Goal: Use online tool/utility: Use online tool/utility

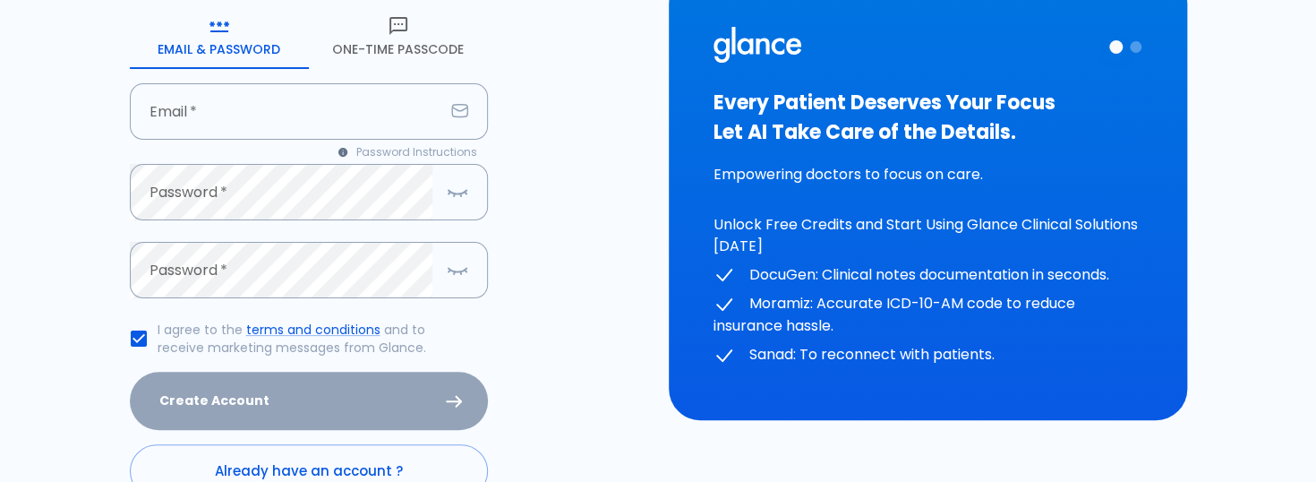
scroll to position [269, 0]
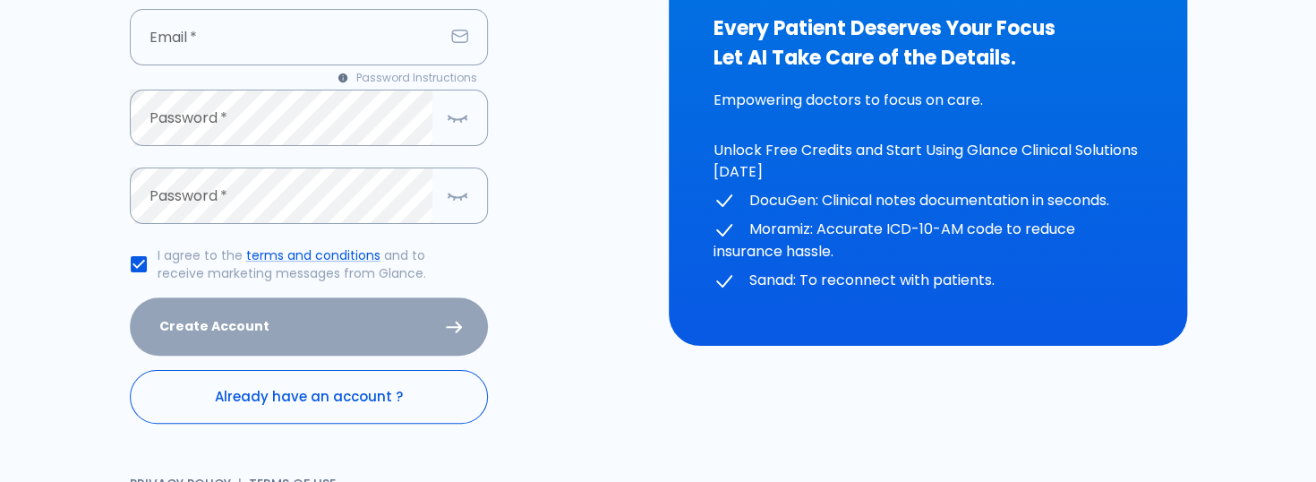
click at [315, 393] on link "Already have an account ?" at bounding box center [309, 397] width 358 height 54
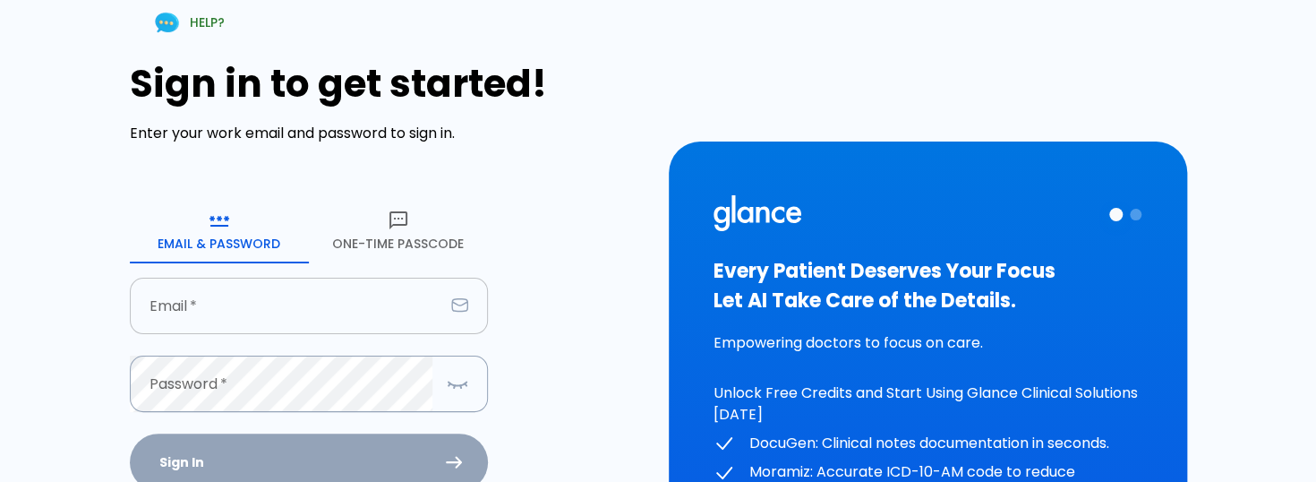
scroll to position [90, 0]
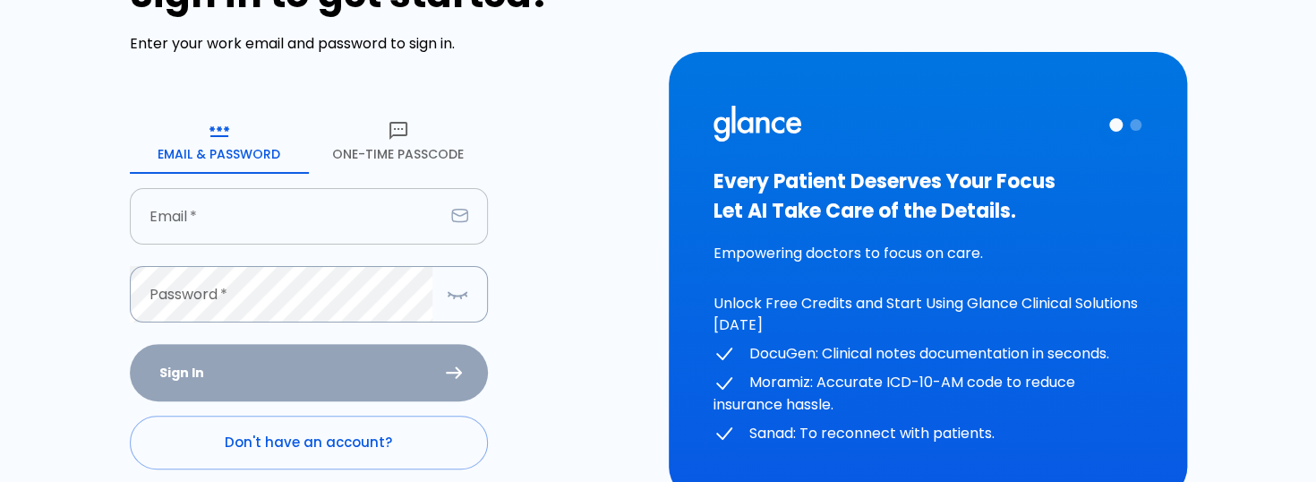
click at [253, 230] on input "text" at bounding box center [287, 216] width 314 height 56
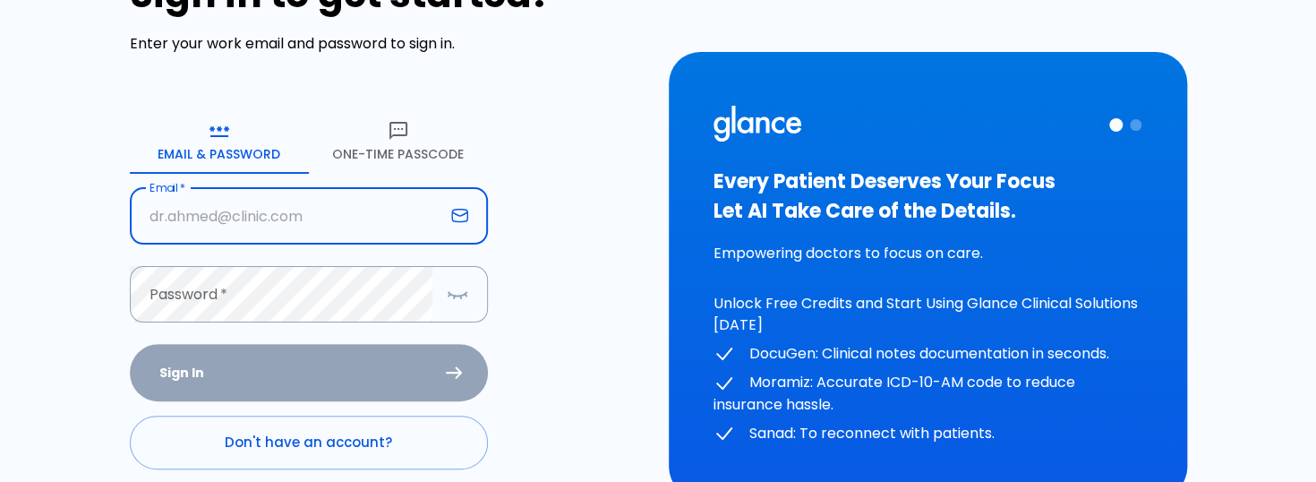
paste input "[EMAIL_ADDRESS][DOMAIN_NAME]"
type input "[EMAIL_ADDRESS][DOMAIN_NAME]"
click at [394, 135] on icon "button" at bounding box center [398, 131] width 18 height 18
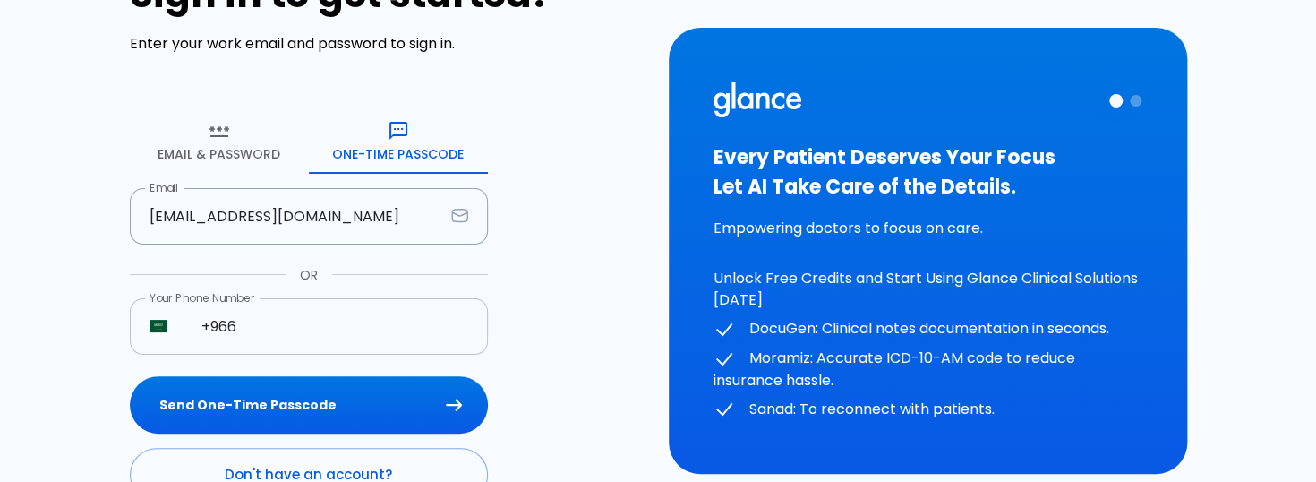
click at [290, 329] on input "+966" at bounding box center [335, 326] width 306 height 56
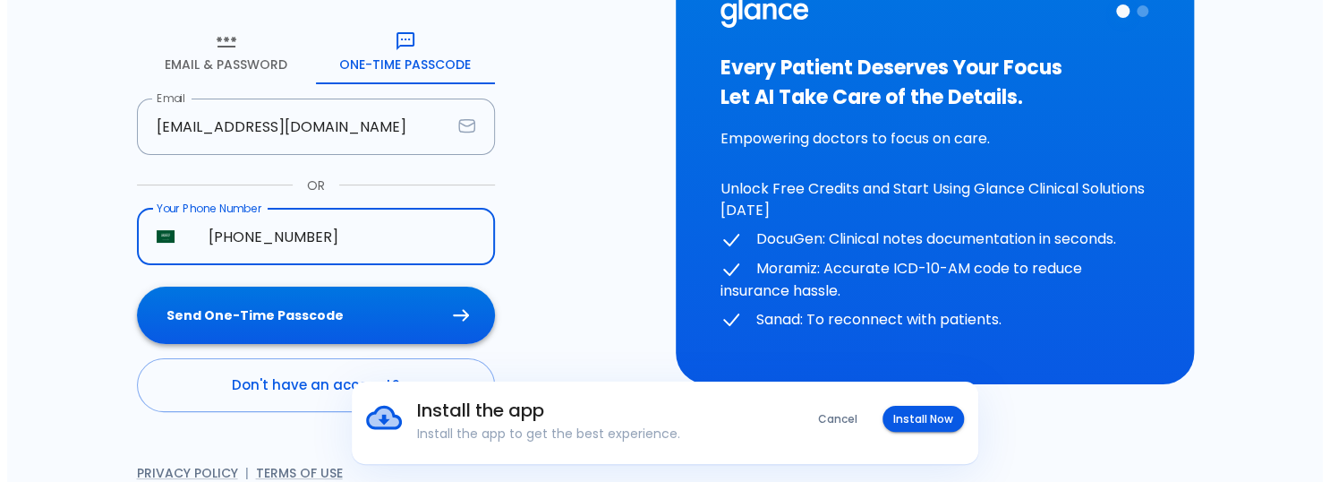
scroll to position [199, 0]
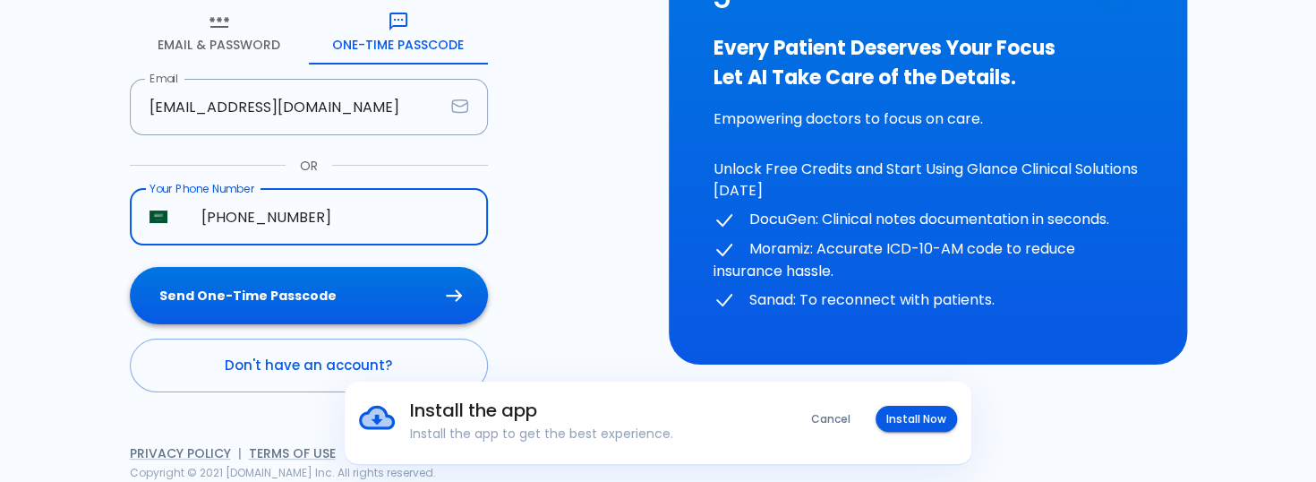
type input "[PHONE_NUMBER]"
click at [301, 286] on button "Send One-Time Passcode" at bounding box center [309, 296] width 358 height 58
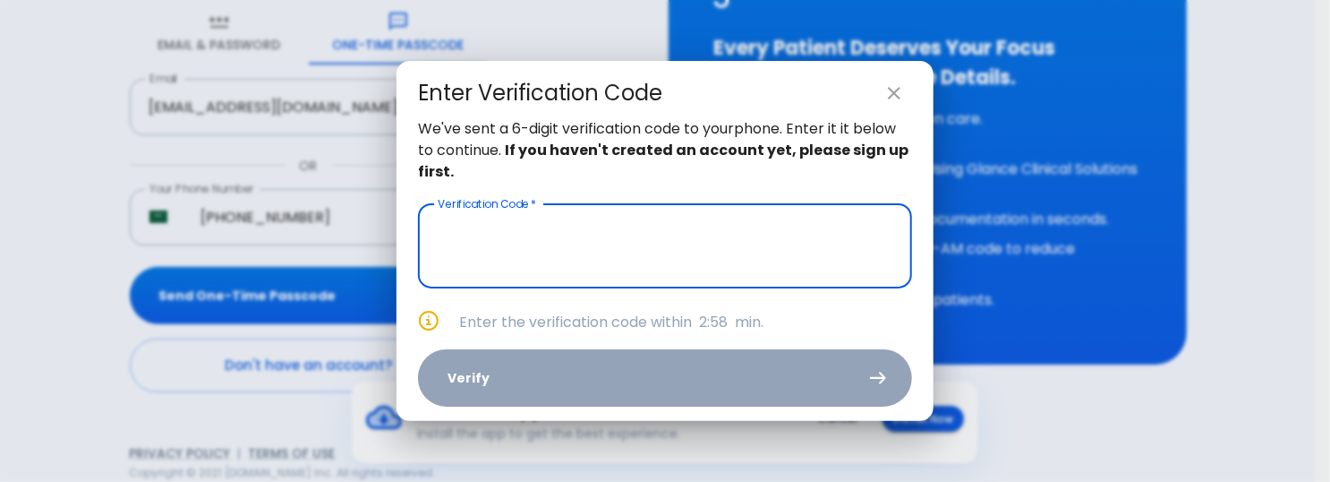
click at [538, 218] on input "text" at bounding box center [665, 246] width 494 height 84
click at [896, 92] on icon "close" at bounding box center [894, 92] width 21 height 21
type input "_ _ _ _ _ _"
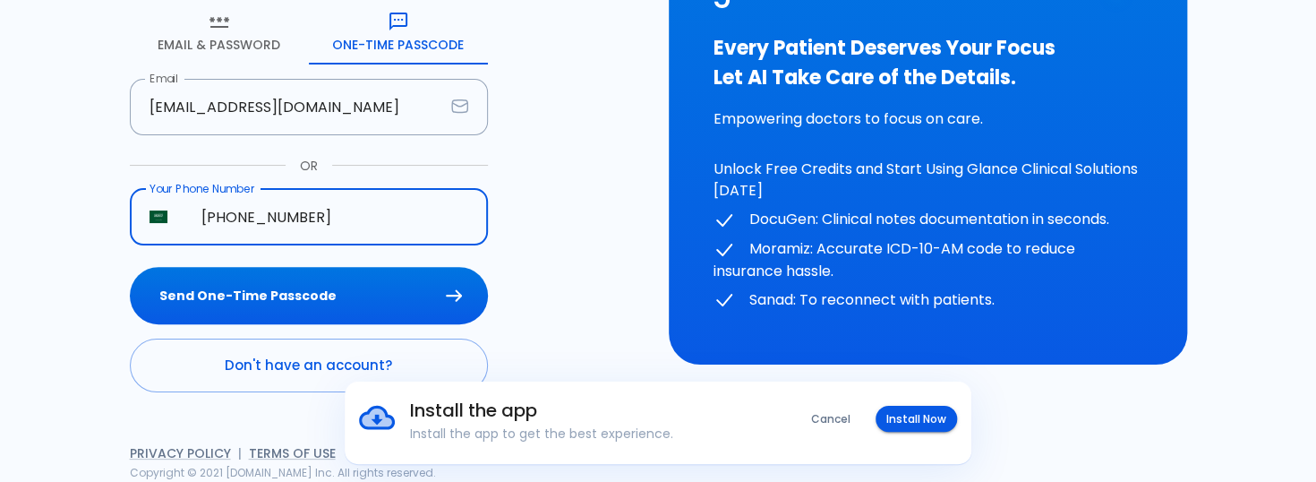
click at [369, 221] on input "[PHONE_NUMBER]" at bounding box center [335, 217] width 306 height 56
click at [291, 215] on input "[PHONE_NUMBER]" at bounding box center [335, 217] width 306 height 56
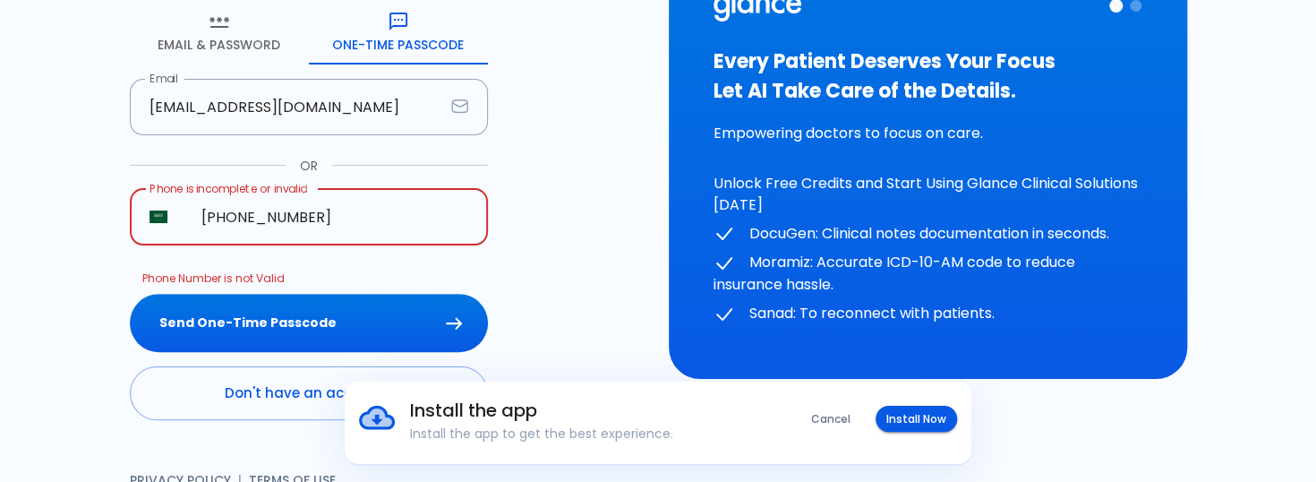
drag, startPoint x: 353, startPoint y: 218, endPoint x: 262, endPoint y: 213, distance: 90.5
click at [262, 213] on input "[PHONE_NUMBER]" at bounding box center [335, 217] width 306 height 56
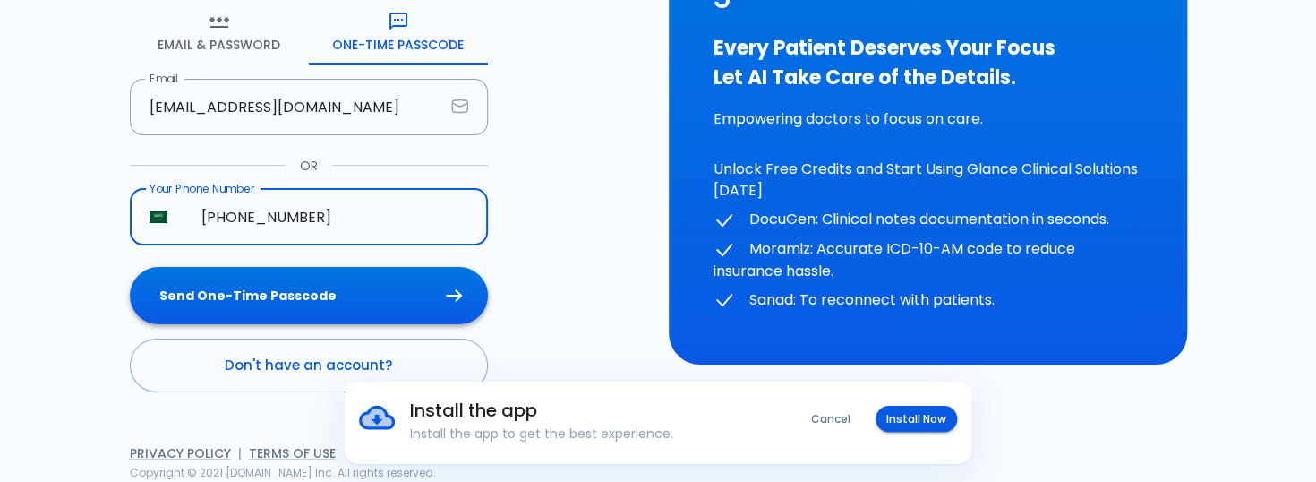
type input "[PHONE_NUMBER]"
click at [248, 295] on button "Send One-Time Passcode" at bounding box center [309, 296] width 358 height 58
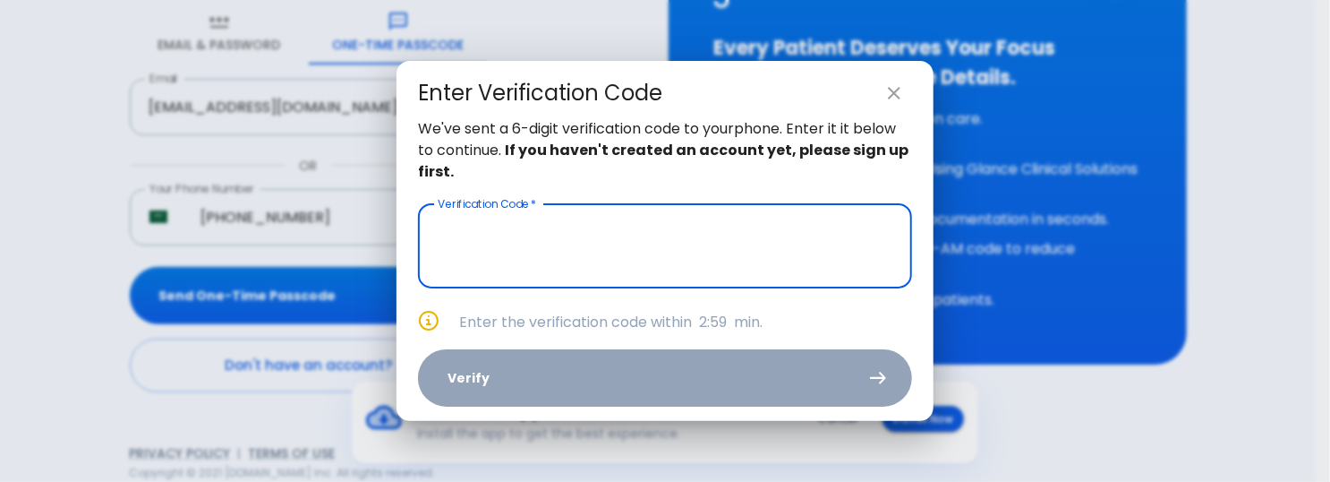
click at [533, 243] on input "text" at bounding box center [665, 246] width 494 height 84
click at [540, 238] on input "text" at bounding box center [665, 246] width 494 height 84
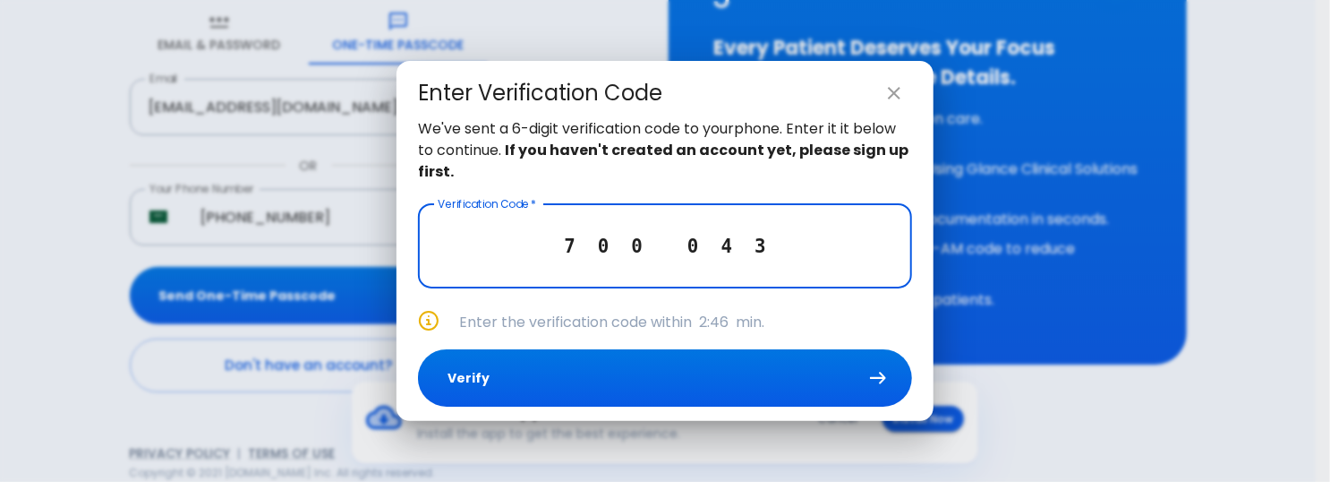
type input "7 0 0 0 4 3"
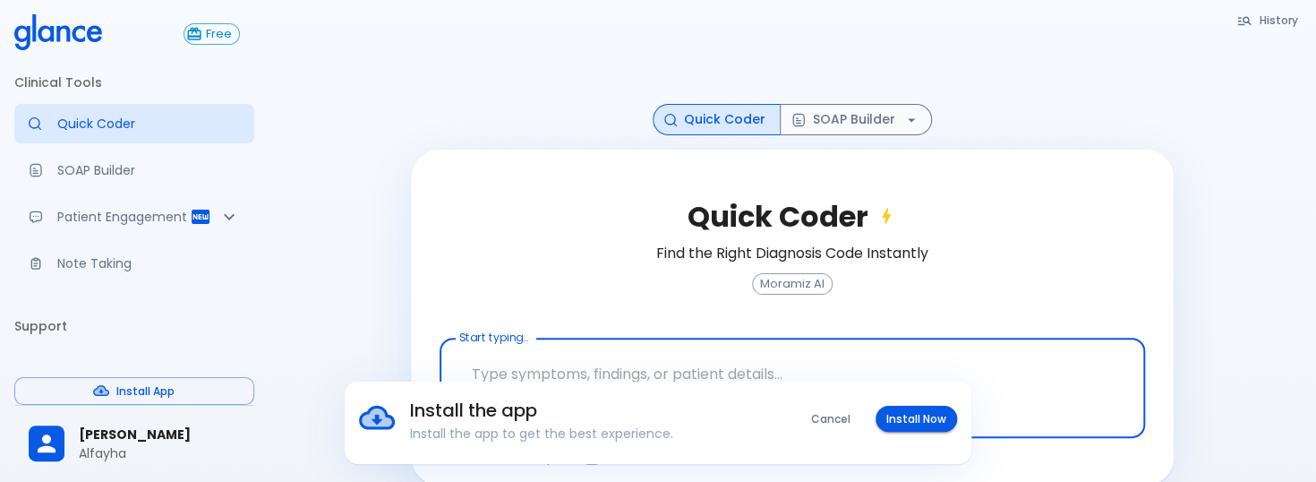
scroll to position [117, 0]
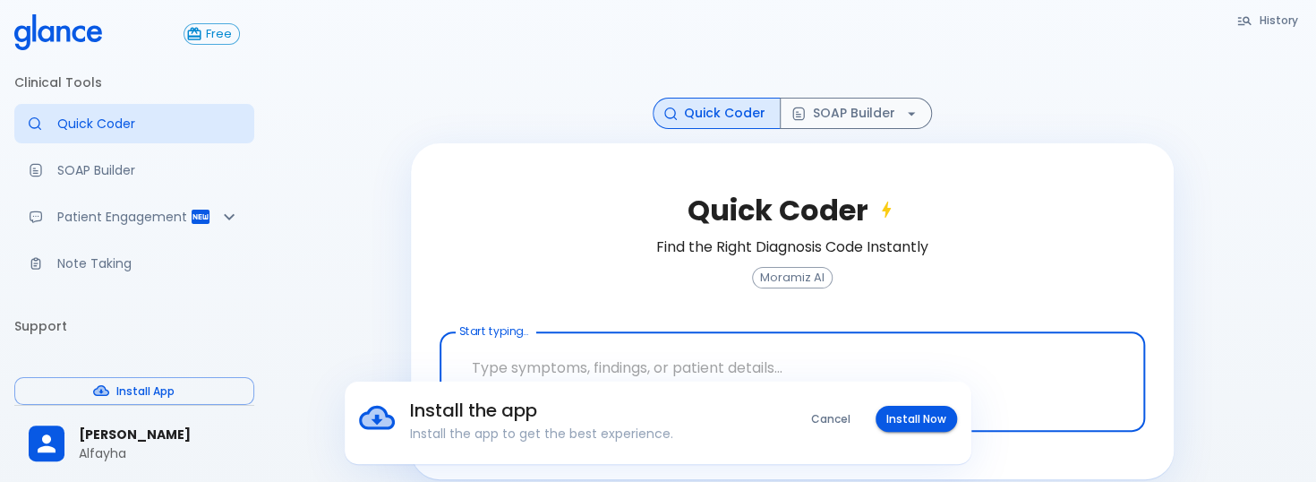
click at [827, 419] on button "Cancel" at bounding box center [830, 419] width 61 height 26
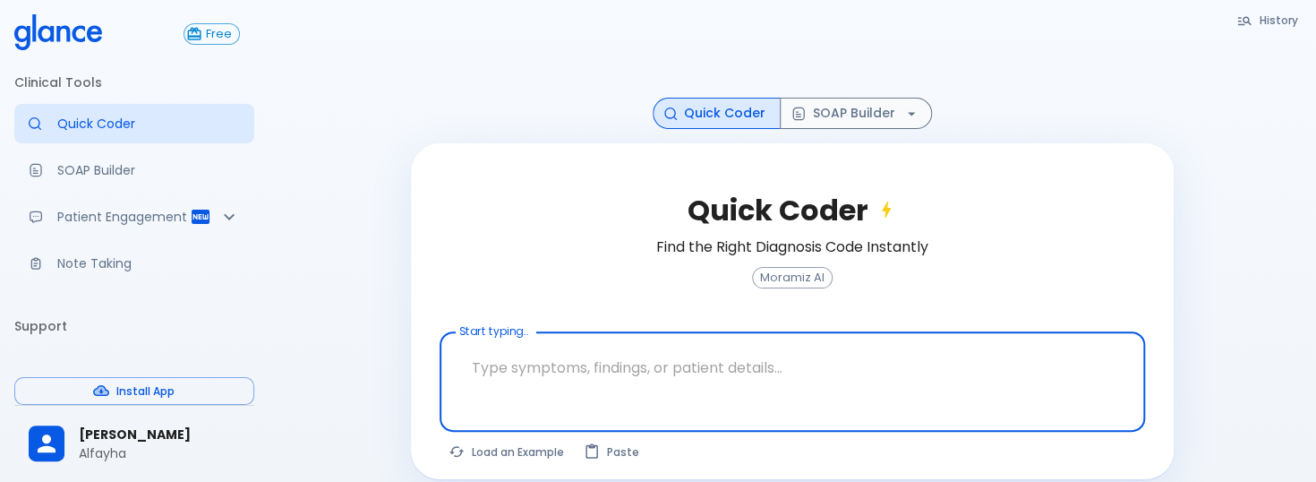
click at [530, 364] on textarea at bounding box center [792, 367] width 680 height 56
click at [698, 344] on textarea at bounding box center [792, 367] width 680 height 56
drag, startPoint x: 497, startPoint y: 364, endPoint x: 484, endPoint y: 365, distance: 12.6
click at [496, 364] on textarea at bounding box center [792, 367] width 680 height 56
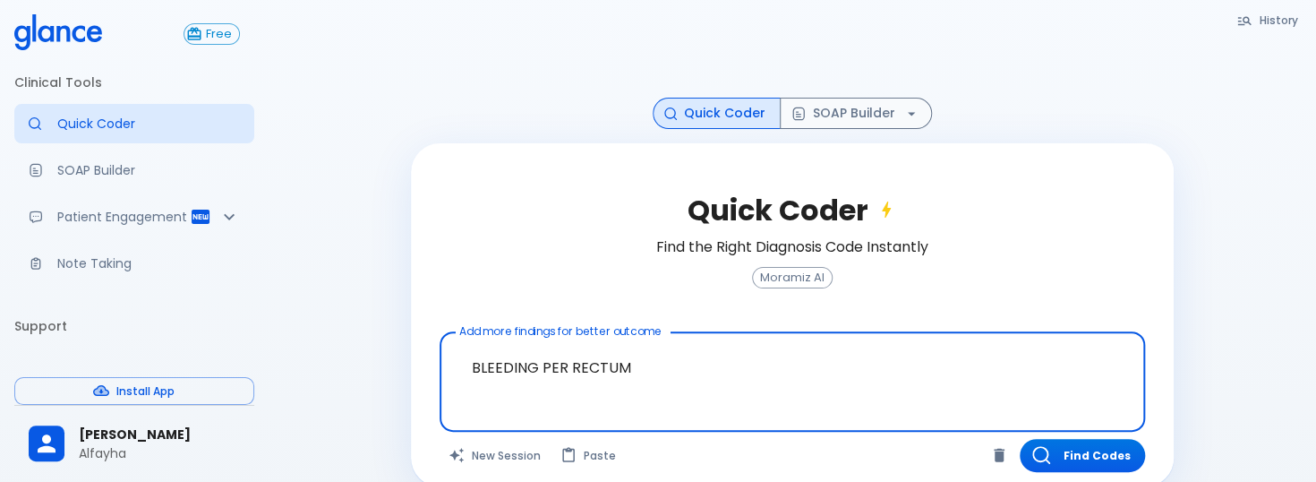
type textarea "BLEEDING PER RECTUM"
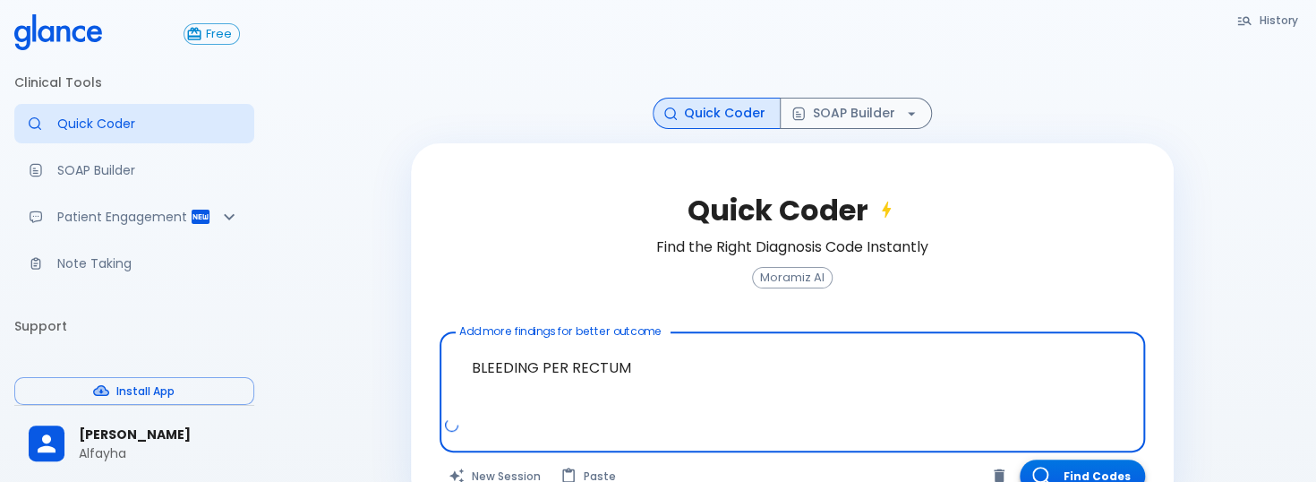
click at [1106, 464] on button "Find Codes" at bounding box center [1082, 475] width 125 height 33
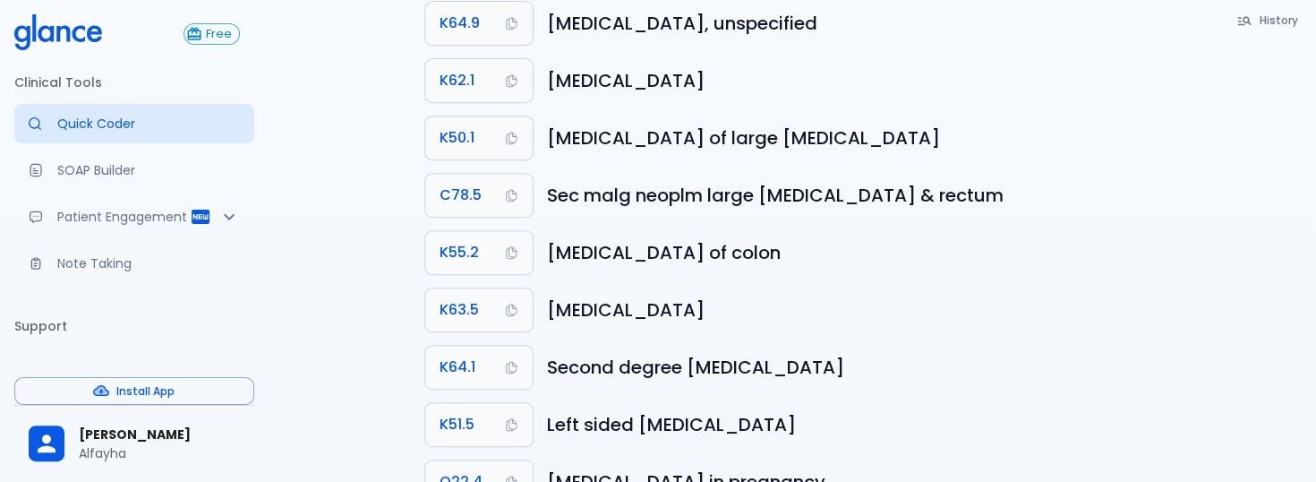
scroll to position [537, 0]
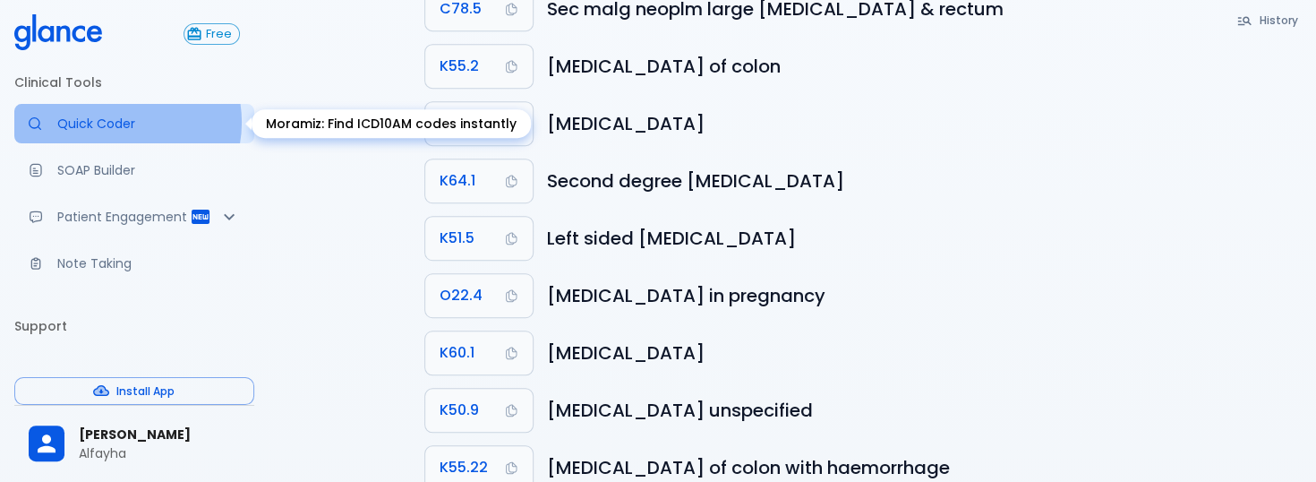
click at [124, 122] on p "Quick Coder" at bounding box center [148, 124] width 183 height 18
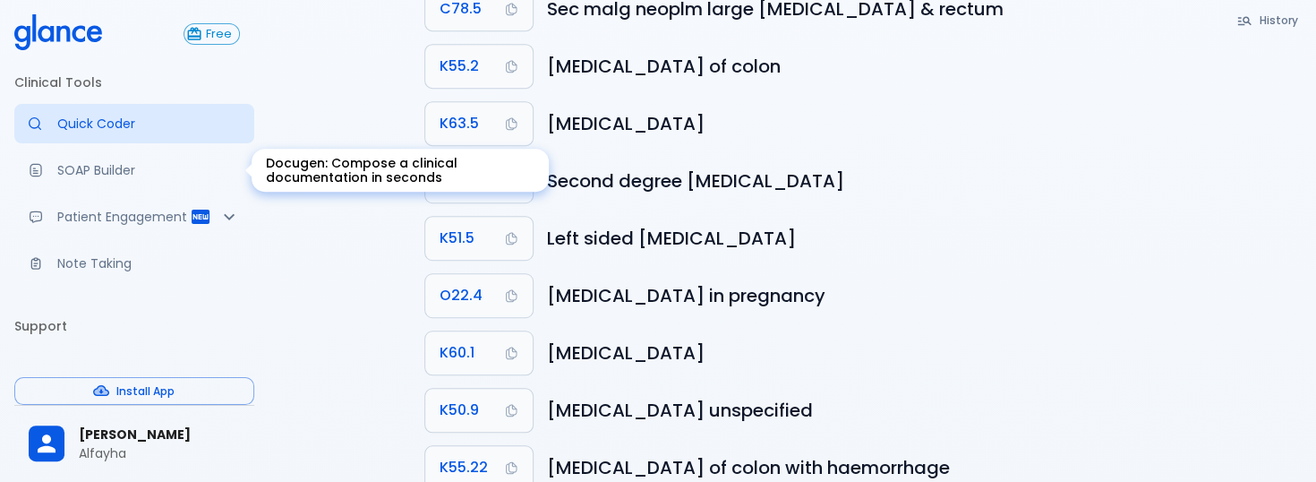
click at [79, 173] on p "SOAP Builder" at bounding box center [148, 170] width 183 height 18
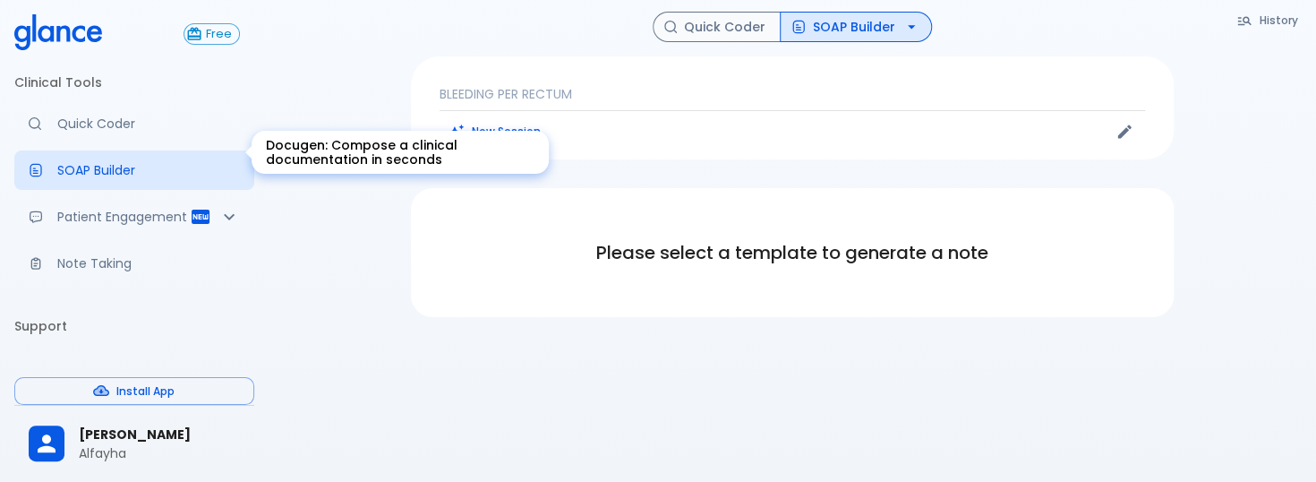
scroll to position [90, 0]
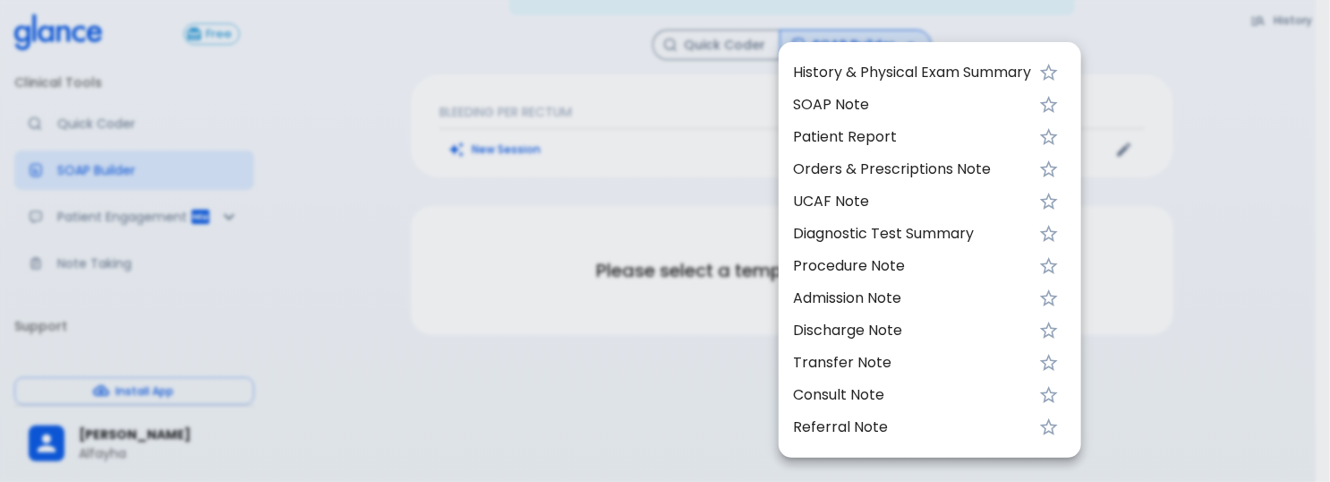
click at [507, 327] on div at bounding box center [665, 241] width 1330 height 482
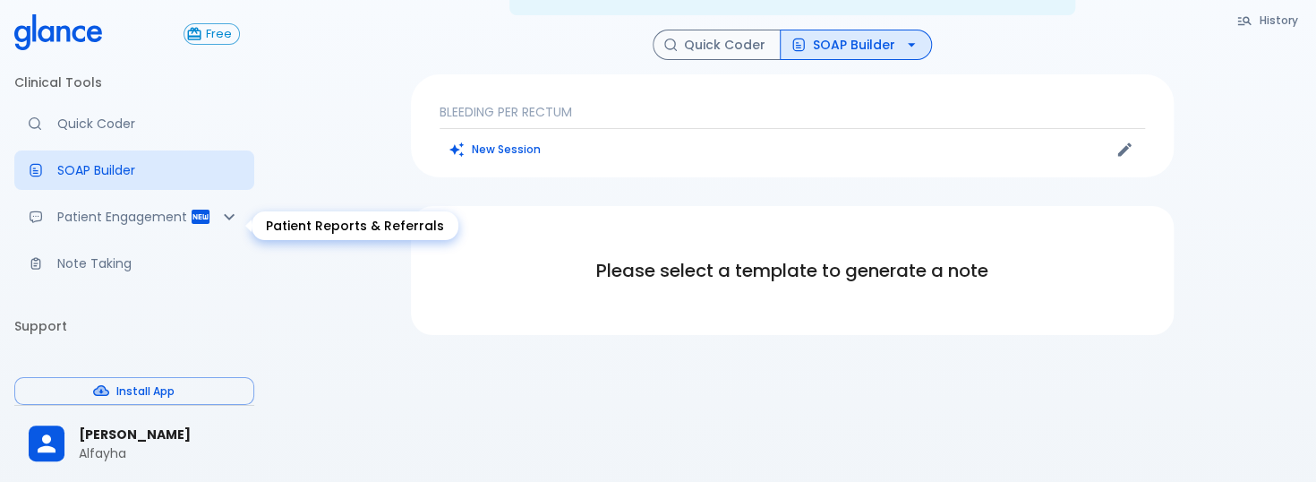
click at [98, 220] on p "Patient Engagement" at bounding box center [123, 217] width 132 height 18
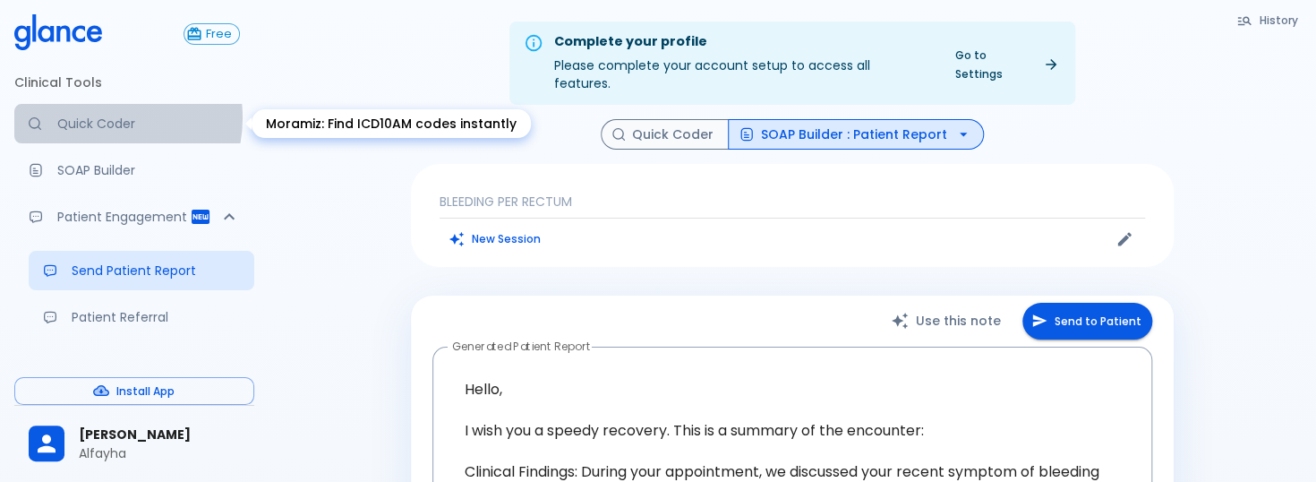
click at [99, 117] on p "Quick Coder" at bounding box center [148, 124] width 183 height 18
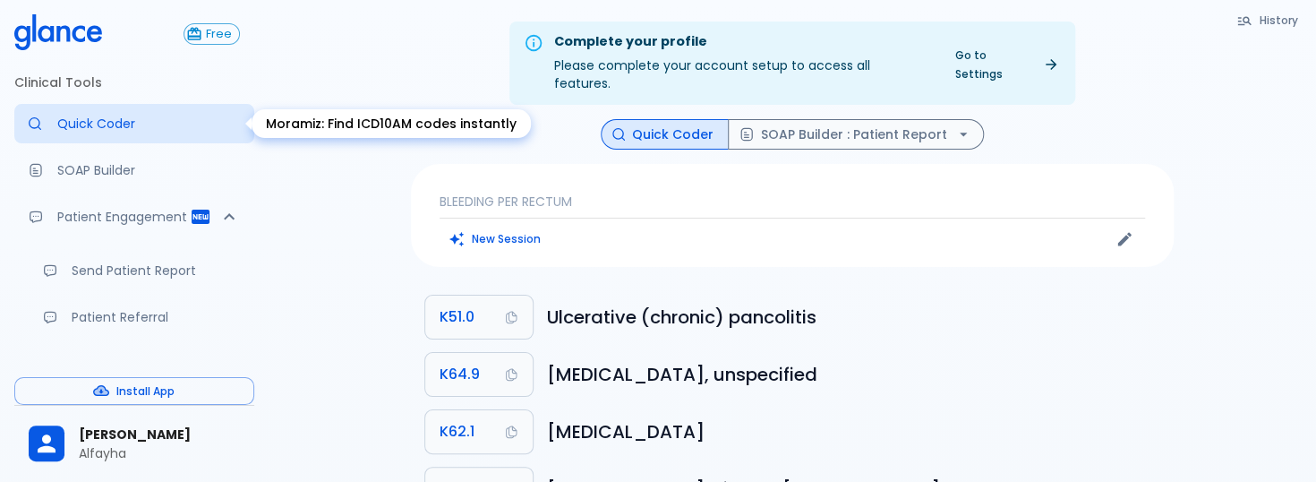
click at [125, 122] on p "Quick Coder" at bounding box center [148, 124] width 183 height 18
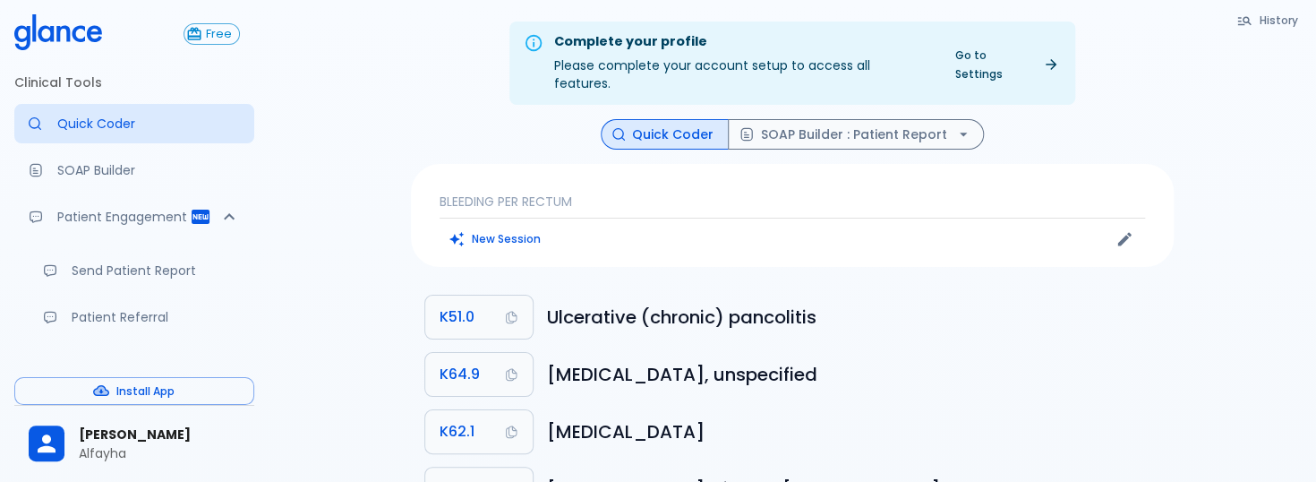
click at [649, 192] on p "BLEEDING PER RECTUM" at bounding box center [792, 201] width 705 height 18
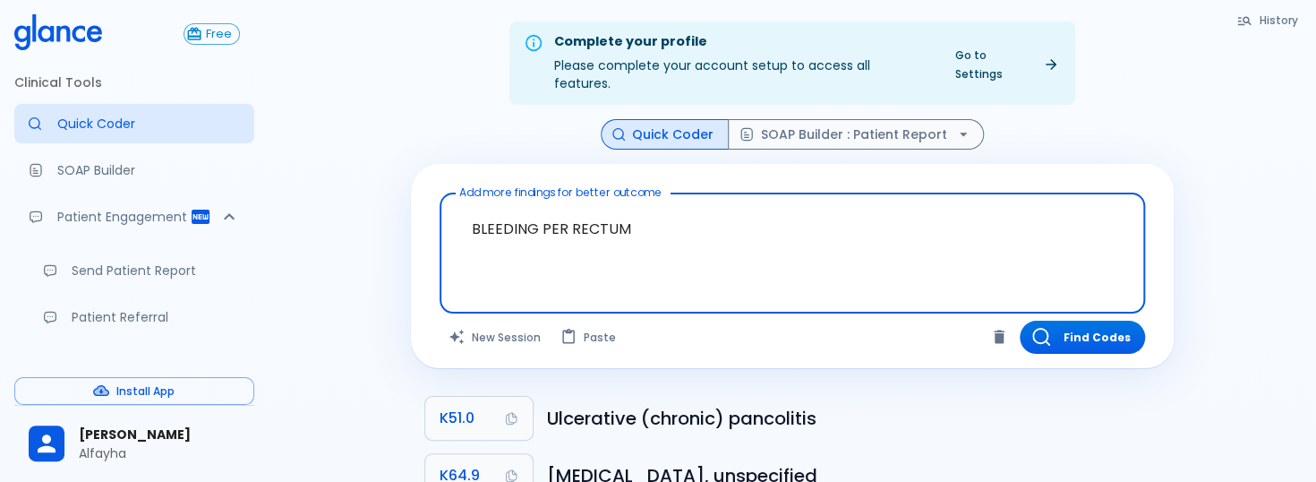
click at [582, 209] on textarea "BLEEDING PER RECTUM" at bounding box center [792, 239] width 680 height 77
click at [581, 209] on textarea "BLEEDING PER RECTUM" at bounding box center [792, 239] width 680 height 77
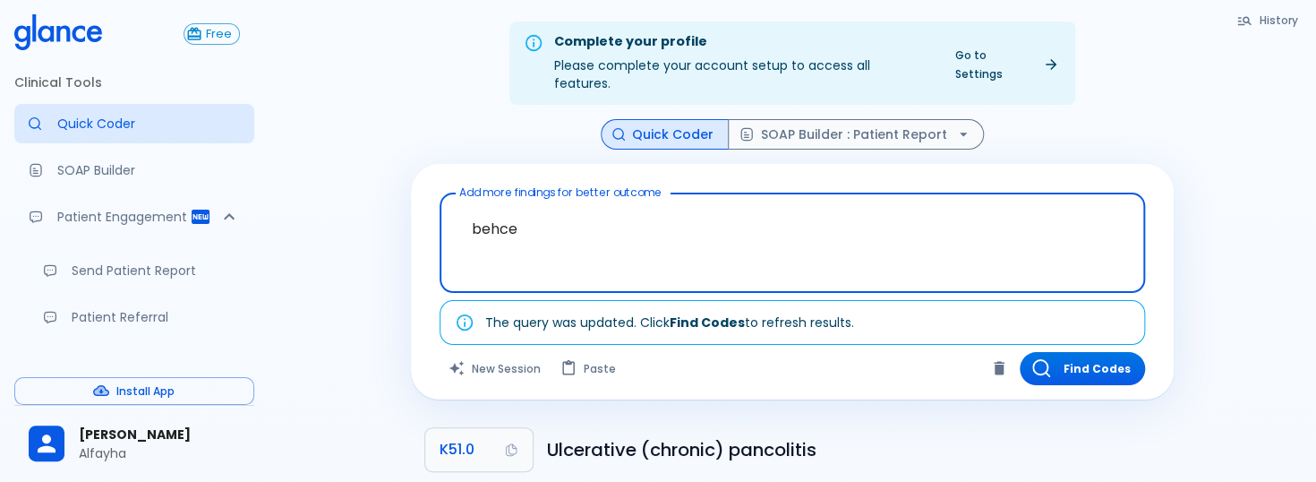
type textarea "behcet"
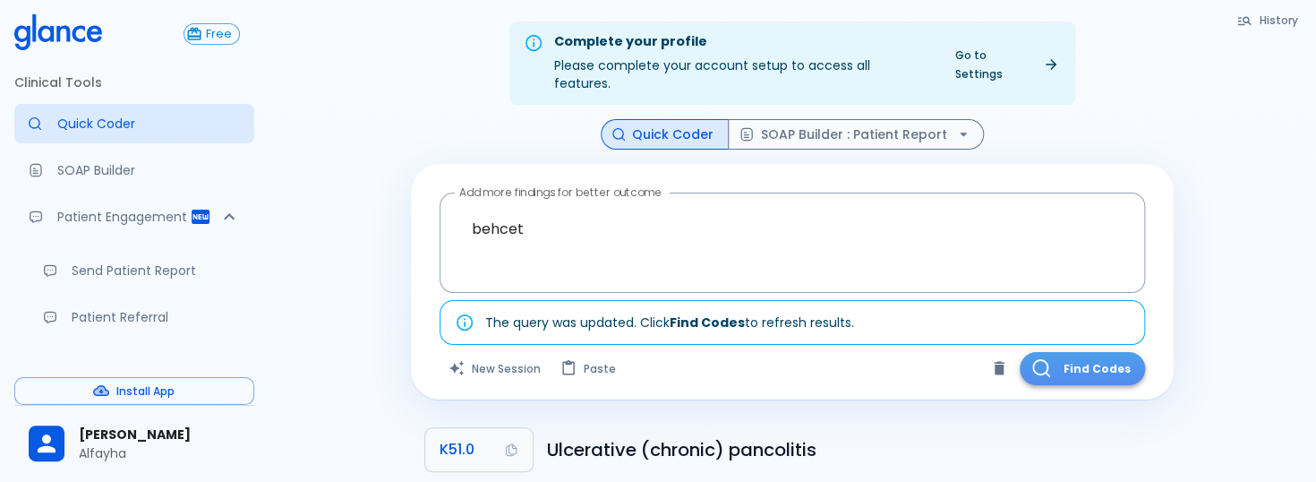
click at [1055, 362] on button "Find Codes" at bounding box center [1082, 368] width 125 height 33
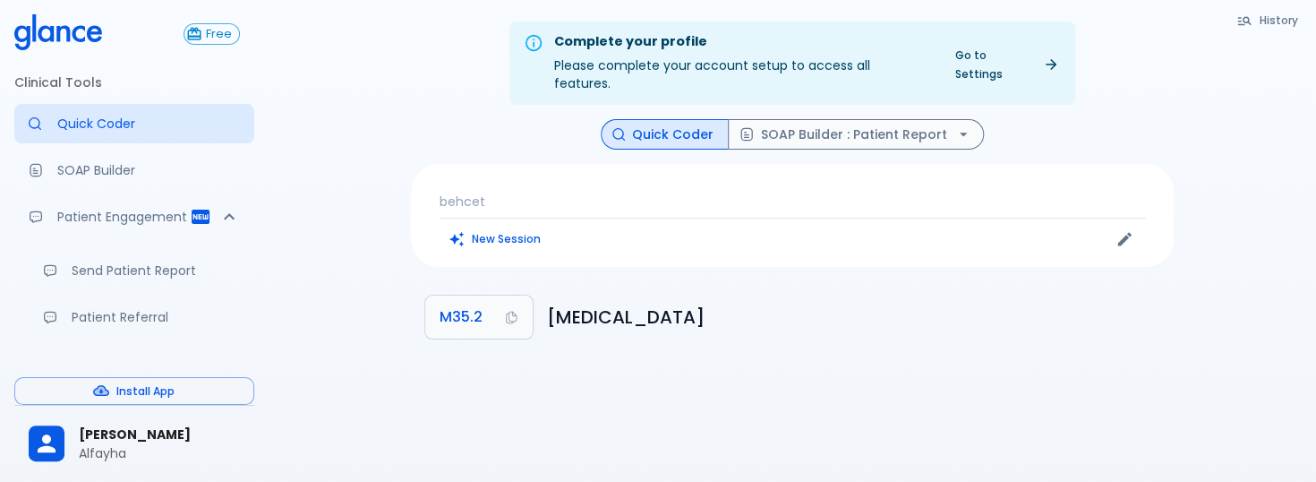
click at [532, 192] on p "behcet" at bounding box center [792, 201] width 705 height 18
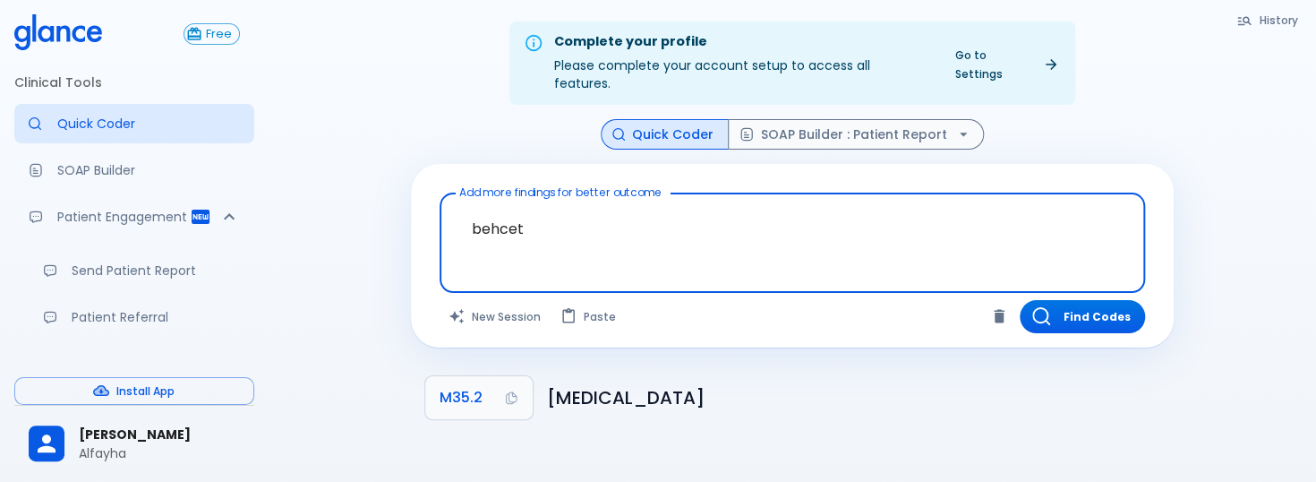
click at [539, 201] on textarea "behcet" at bounding box center [792, 229] width 680 height 56
click at [539, 204] on textarea "behcet" at bounding box center [792, 229] width 680 height 56
drag, startPoint x: 539, startPoint y: 204, endPoint x: 525, endPoint y: 208, distance: 13.9
click at [537, 204] on textarea "behcet" at bounding box center [792, 229] width 680 height 56
